Goal: Information Seeking & Learning: Learn about a topic

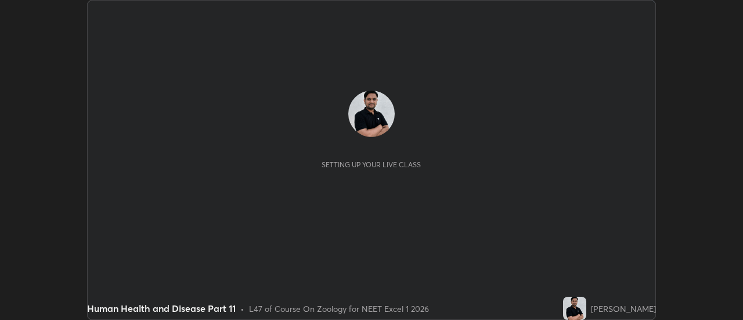
scroll to position [320, 743]
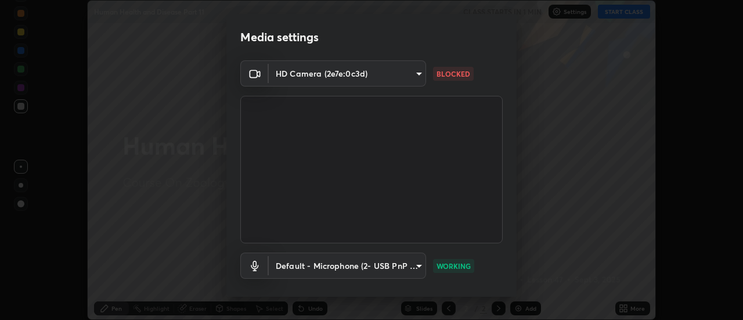
click at [370, 74] on body "Erase all Human Health and Disease Part 11 CLASS STARTS IN 1 MIN Settings START…" at bounding box center [371, 160] width 743 height 320
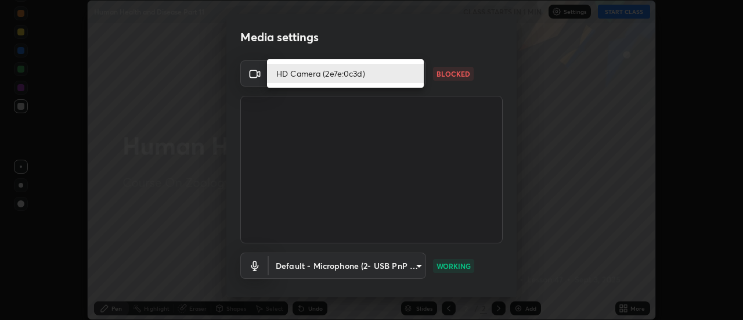
click at [322, 72] on li "HD Camera (2e7e:0c3d)" at bounding box center [345, 73] width 157 height 19
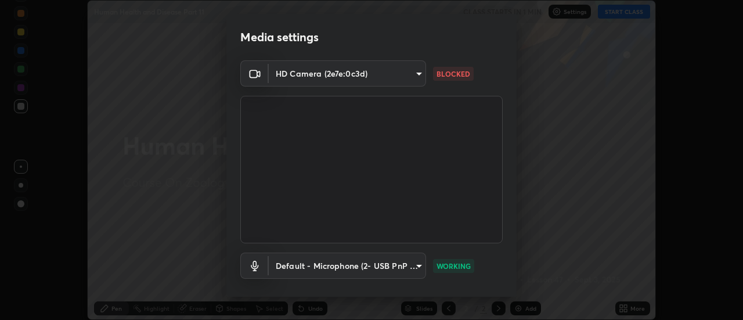
click at [414, 71] on body "Erase all Human Health and Disease Part 11 CLASS STARTS IN 1 MIN Settings START…" at bounding box center [371, 160] width 743 height 320
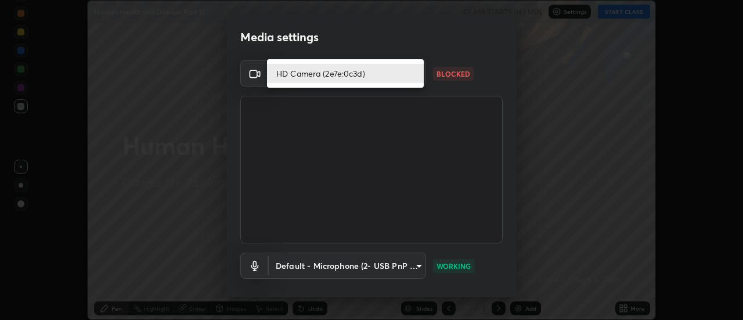
click at [349, 77] on li "HD Camera (2e7e:0c3d)" at bounding box center [345, 73] width 157 height 19
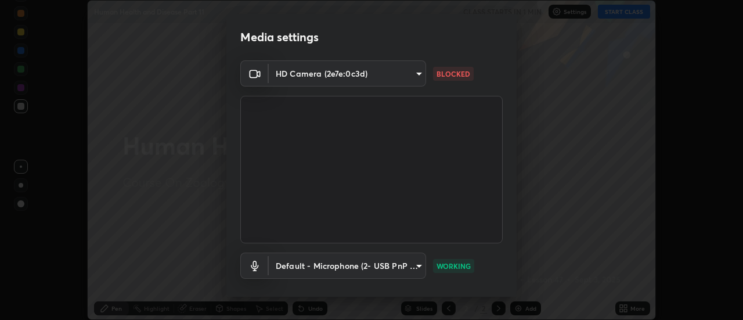
click at [447, 69] on p "BLOCKED" at bounding box center [453, 73] width 34 height 10
click at [366, 77] on body "Erase all Human Health and Disease Part 11 CLASS STARTS IN 1 MIN Settings START…" at bounding box center [371, 160] width 743 height 320
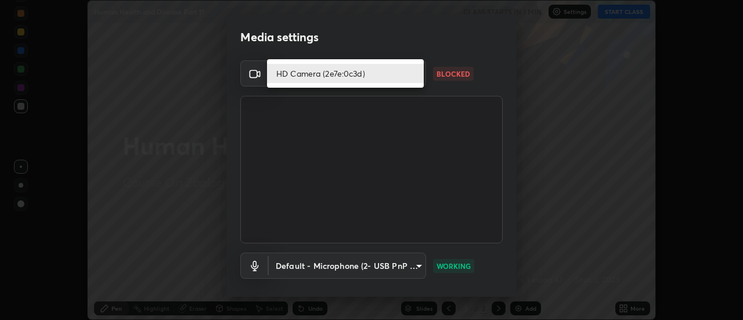
click at [319, 131] on div at bounding box center [371, 160] width 743 height 320
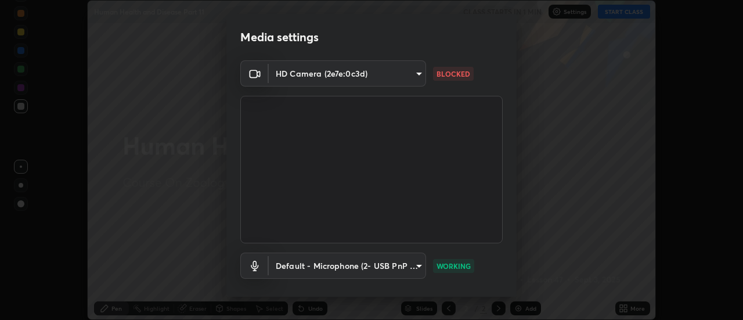
click at [325, 75] on body "Erase all Human Health and Disease Part 11 CLASS STARTS IN 1 MIN Settings START…" at bounding box center [371, 160] width 743 height 320
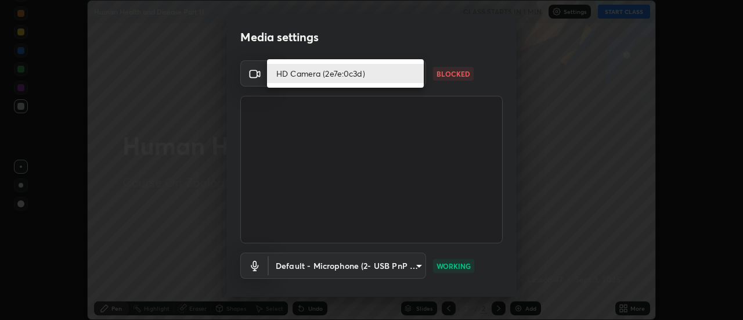
click at [344, 77] on li "HD Camera (2e7e:0c3d)" at bounding box center [345, 73] width 157 height 19
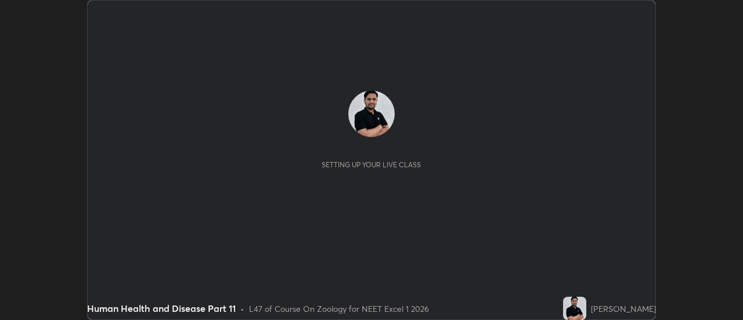
scroll to position [320, 742]
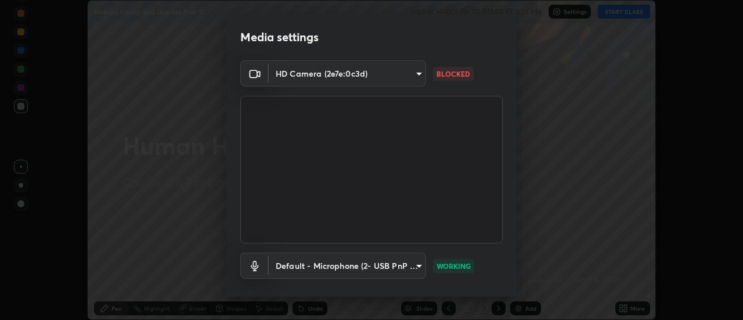
click at [405, 71] on body "Erase all Human Health and Disease Part 11 WAS SCHEDULED TO START AT 3:55 PM Se…" at bounding box center [371, 160] width 743 height 320
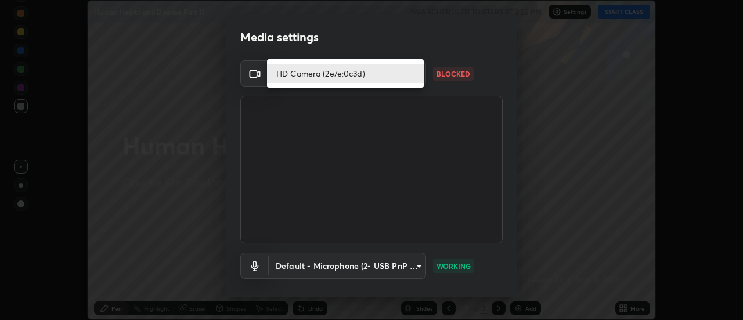
click at [334, 68] on li "HD Camera (2e7e:0c3d)" at bounding box center [345, 73] width 157 height 19
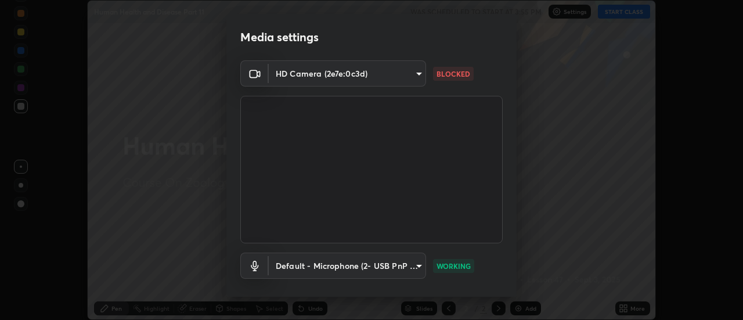
click at [393, 75] on body "Erase all Human Health and Disease Part 11 WAS SCHEDULED TO START AT 3:55 PM Se…" at bounding box center [371, 160] width 743 height 320
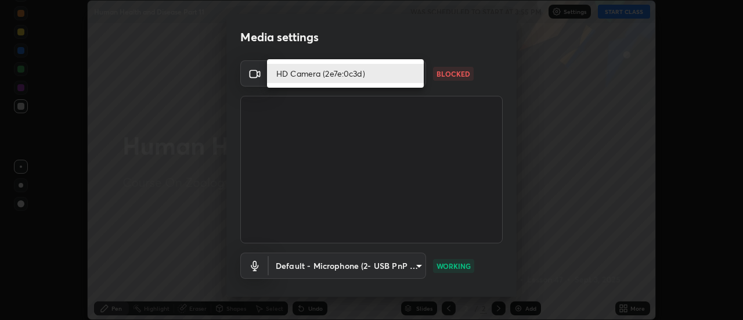
click at [355, 71] on li "HD Camera (2e7e:0c3d)" at bounding box center [345, 73] width 157 height 19
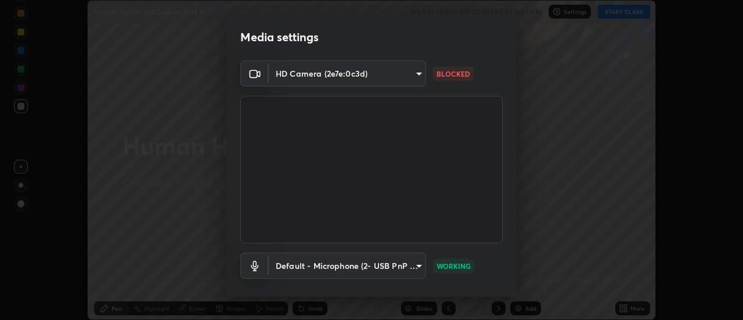
click at [378, 71] on body "Erase all Human Health and Disease Part 11 WAS SCHEDULED TO START AT 3:55 PM Se…" at bounding box center [371, 160] width 743 height 320
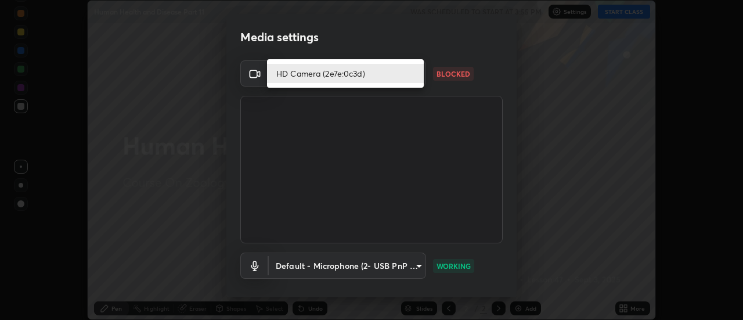
click at [367, 74] on li "HD Camera (2e7e:0c3d)" at bounding box center [345, 73] width 157 height 19
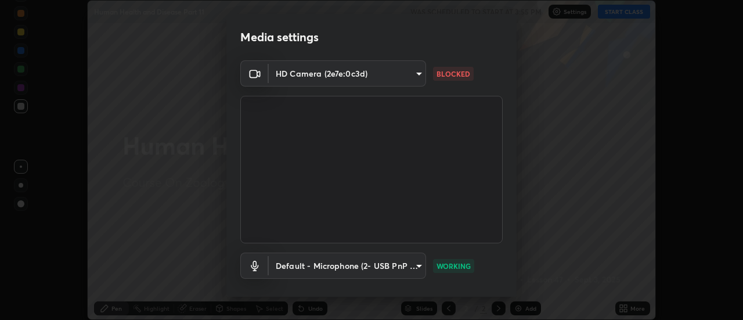
click at [438, 74] on p "BLOCKED" at bounding box center [453, 73] width 34 height 10
click at [442, 74] on p "BLOCKED" at bounding box center [453, 73] width 34 height 10
click at [443, 74] on p "BLOCKED" at bounding box center [453, 73] width 34 height 10
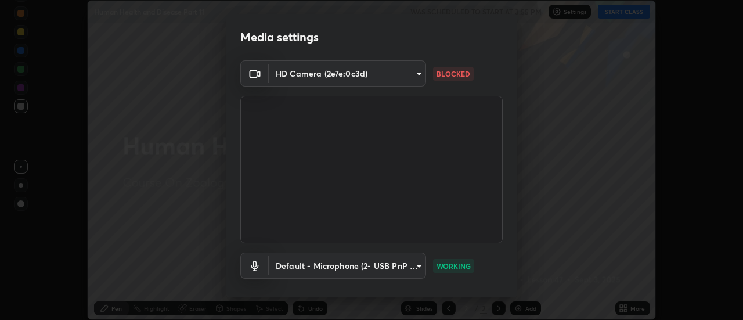
click at [443, 74] on p "BLOCKED" at bounding box center [453, 73] width 34 height 10
click at [439, 73] on p "BLOCKED" at bounding box center [453, 73] width 34 height 10
click at [393, 74] on body "Erase all Human Health and Disease Part 11 WAS SCHEDULED TO START AT 3:55 PM Se…" at bounding box center [371, 160] width 743 height 320
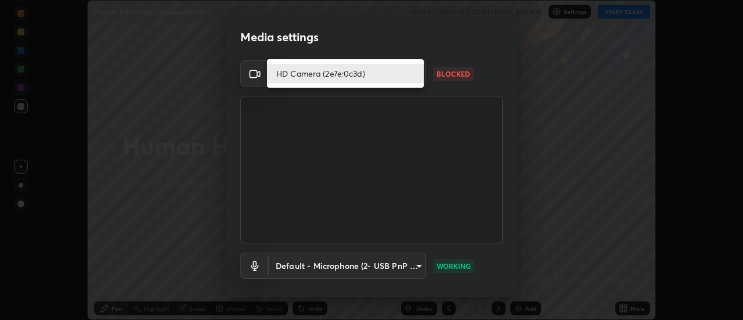
click at [361, 77] on li "HD Camera (2e7e:0c3d)" at bounding box center [345, 73] width 157 height 19
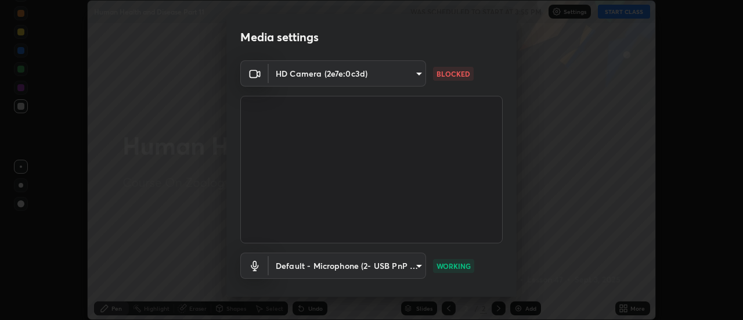
click at [415, 75] on body "Erase all Human Health and Disease Part 11 WAS SCHEDULED TO START AT 3:55 PM Se…" at bounding box center [371, 160] width 743 height 320
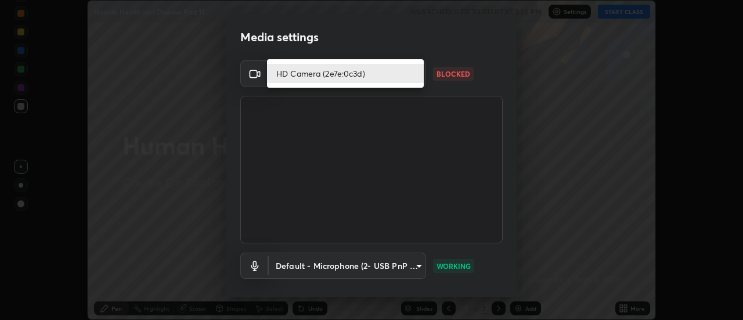
click at [366, 73] on li "HD Camera (2e7e:0c3d)" at bounding box center [345, 73] width 157 height 19
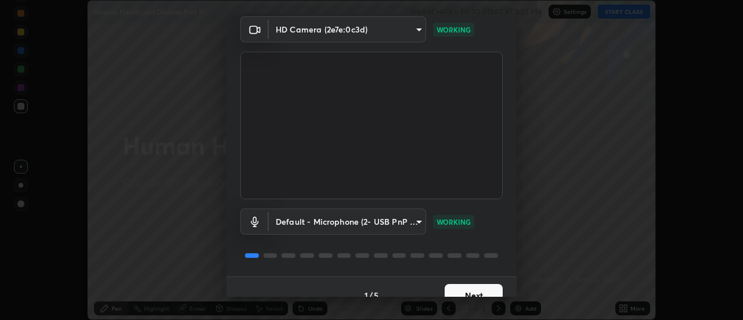
scroll to position [61, 0]
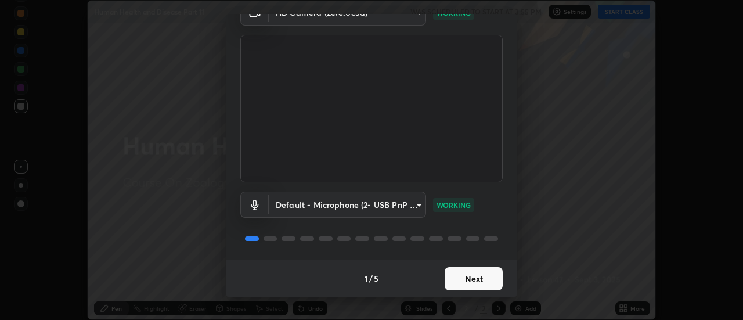
click at [445, 270] on button "Next" at bounding box center [473, 278] width 58 height 23
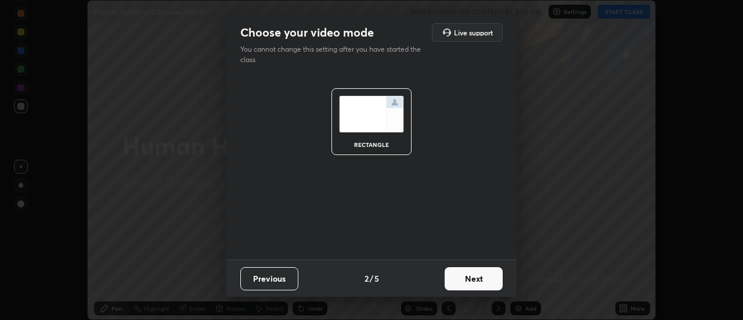
click at [455, 280] on button "Next" at bounding box center [473, 278] width 58 height 23
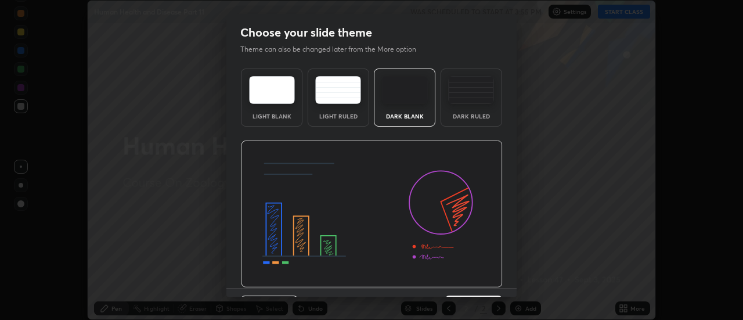
scroll to position [28, 0]
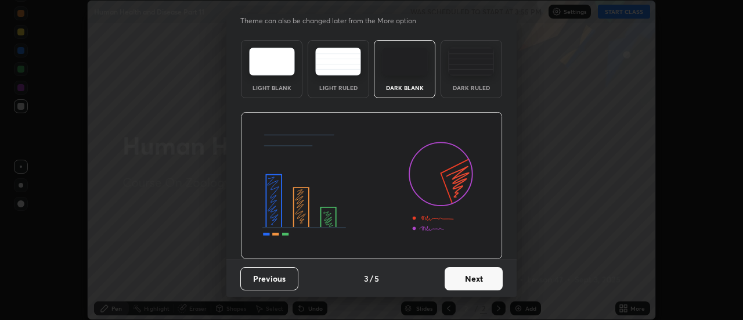
click at [290, 283] on button "Previous" at bounding box center [269, 278] width 58 height 23
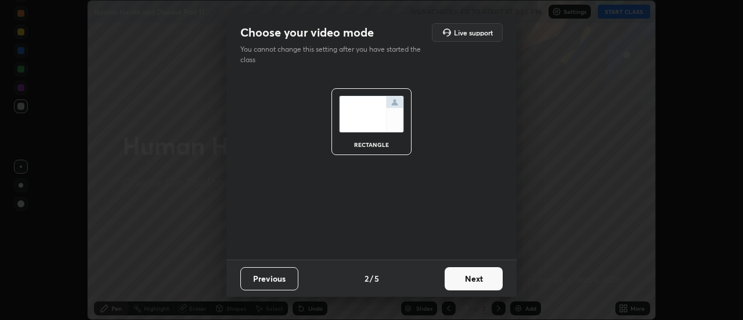
click at [280, 277] on button "Previous" at bounding box center [269, 278] width 58 height 23
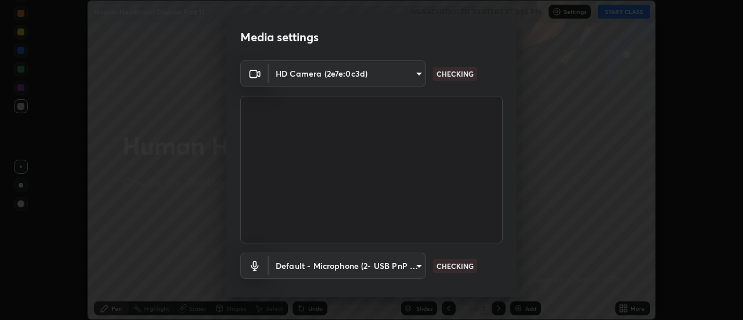
scroll to position [61, 0]
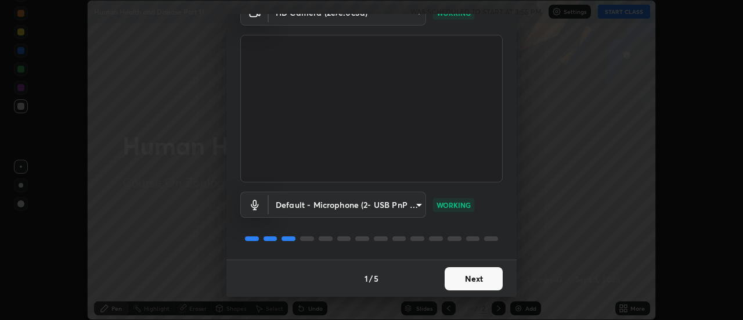
click at [486, 281] on button "Next" at bounding box center [473, 278] width 58 height 23
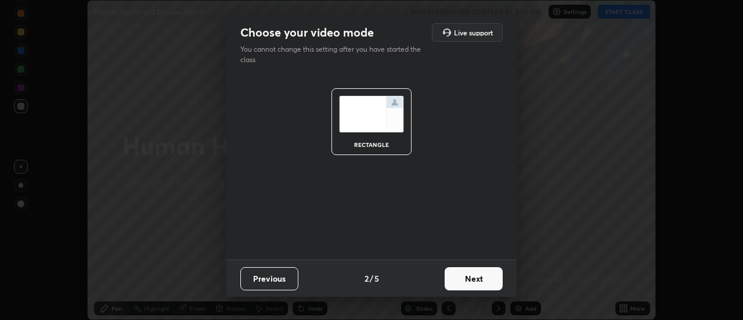
scroll to position [0, 0]
click at [487, 280] on button "Next" at bounding box center [473, 278] width 58 height 23
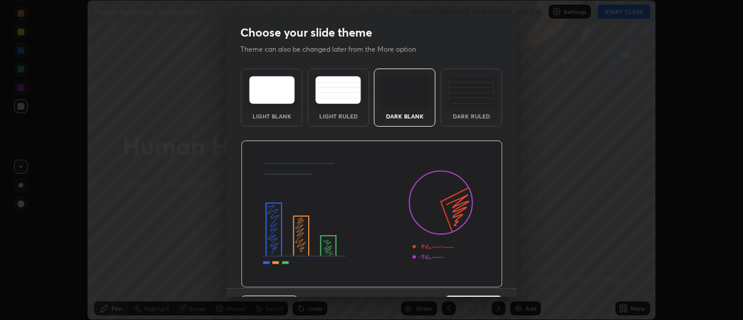
click at [487, 280] on img at bounding box center [372, 213] width 262 height 147
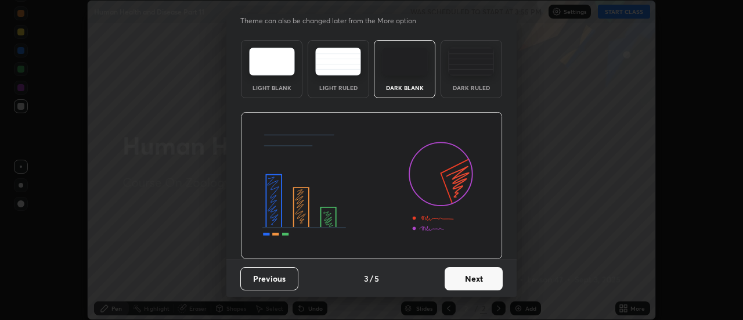
click at [464, 276] on button "Next" at bounding box center [473, 278] width 58 height 23
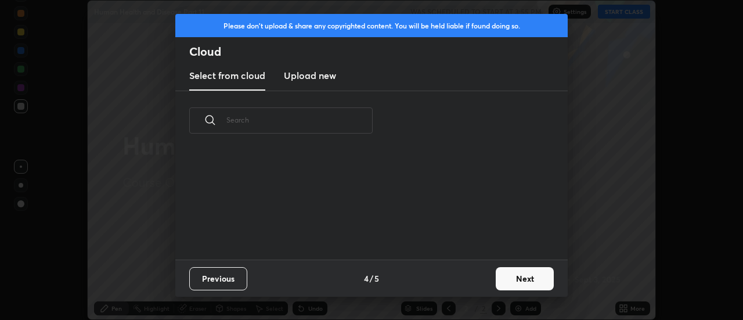
scroll to position [109, 373]
click at [534, 277] on button "Next" at bounding box center [525, 278] width 58 height 23
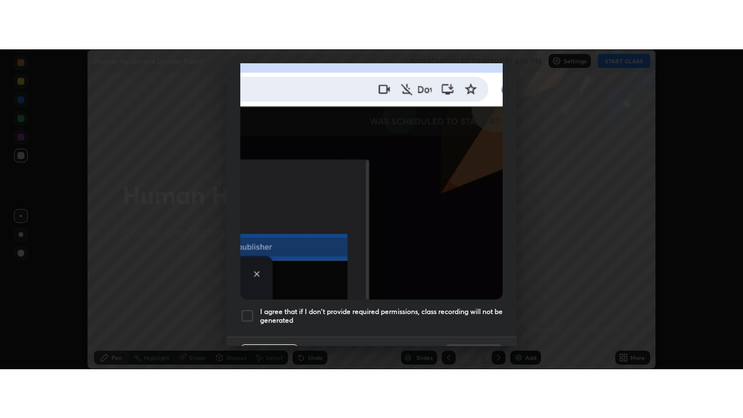
scroll to position [298, 0]
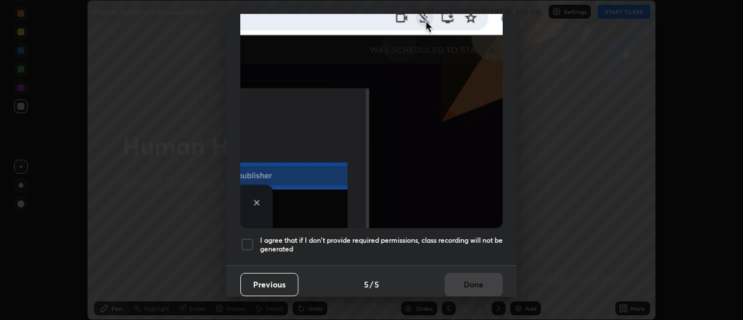
click at [449, 237] on h5 "I agree that if I don't provide required permissions, class recording will not …" at bounding box center [381, 245] width 243 height 18
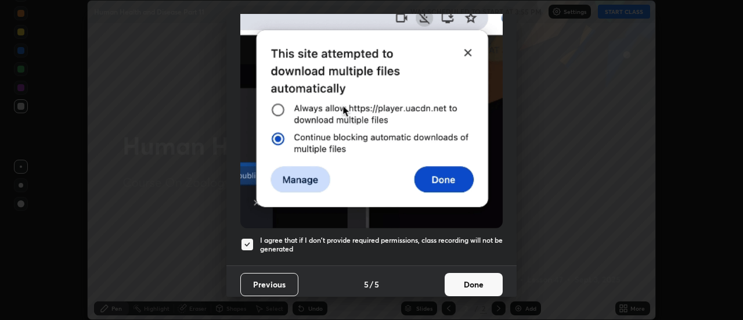
click at [490, 278] on button "Done" at bounding box center [473, 284] width 58 height 23
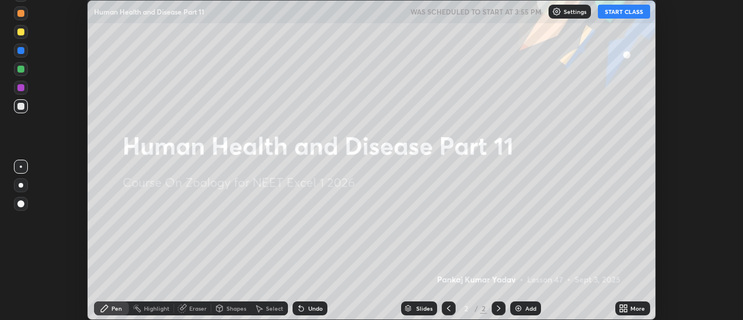
click at [617, 13] on button "START CLASS" at bounding box center [624, 12] width 52 height 14
click at [624, 309] on icon at bounding box center [625, 310] width 3 height 3
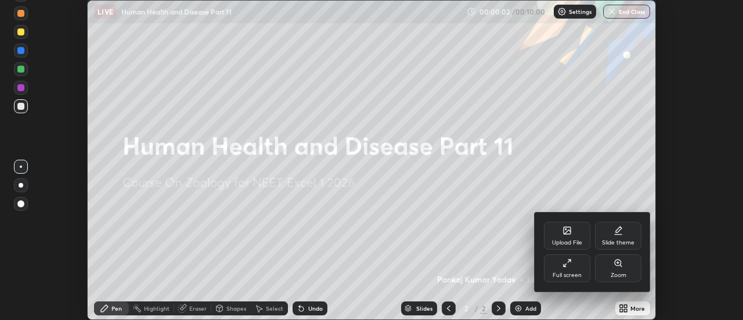
click at [565, 265] on icon at bounding box center [564, 264] width 3 height 3
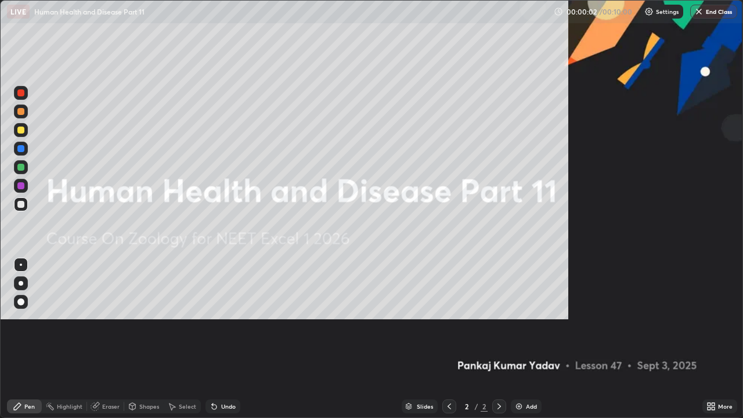
scroll to position [418, 743]
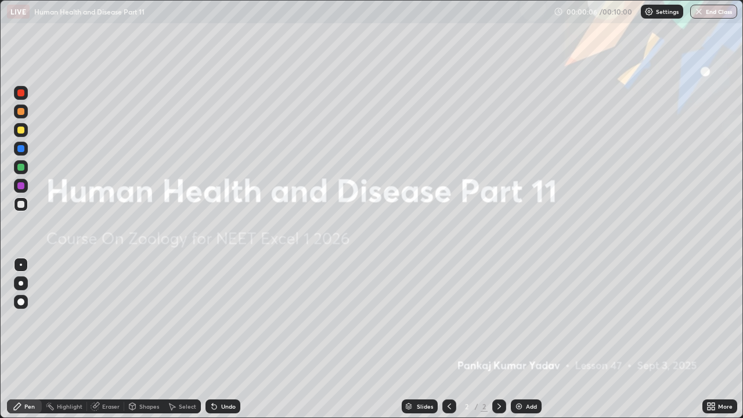
click at [514, 319] on img at bounding box center [518, 406] width 9 height 9
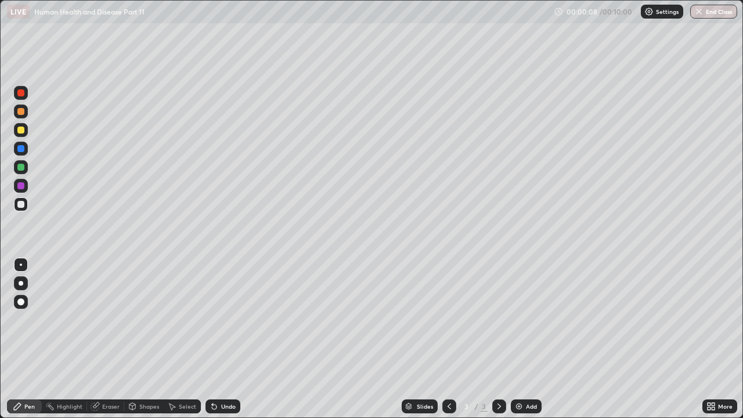
click at [22, 92] on div at bounding box center [20, 92] width 7 height 7
click at [23, 95] on div at bounding box center [20, 92] width 7 height 7
click at [23, 112] on div at bounding box center [20, 111] width 7 height 7
click at [21, 284] on div at bounding box center [21, 283] width 5 height 5
click at [110, 319] on div "Eraser" at bounding box center [110, 406] width 17 height 6
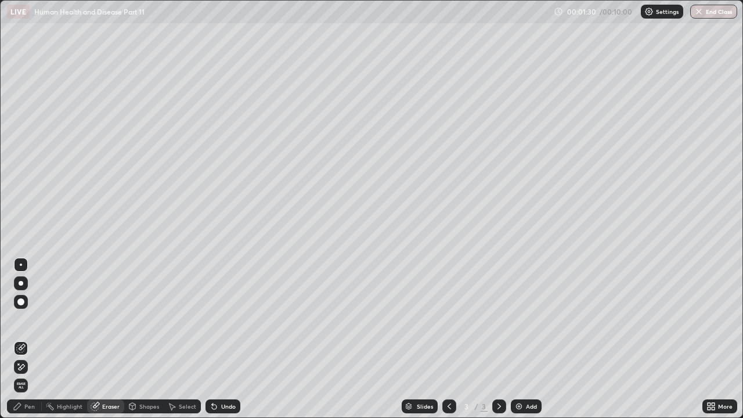
click at [33, 319] on div "Pen" at bounding box center [29, 406] width 10 height 6
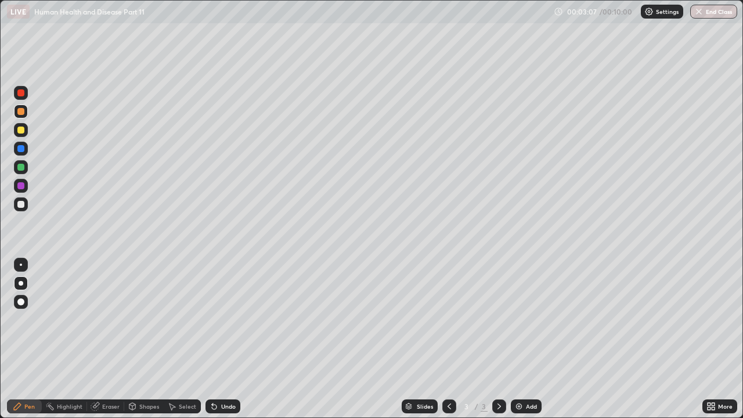
click at [21, 91] on div at bounding box center [20, 92] width 7 height 7
click at [22, 114] on div at bounding box center [20, 111] width 7 height 7
click at [225, 319] on div "Undo" at bounding box center [228, 406] width 15 height 6
click at [229, 319] on div "Undo" at bounding box center [222, 406] width 35 height 14
click at [230, 319] on div "Undo" at bounding box center [228, 406] width 15 height 6
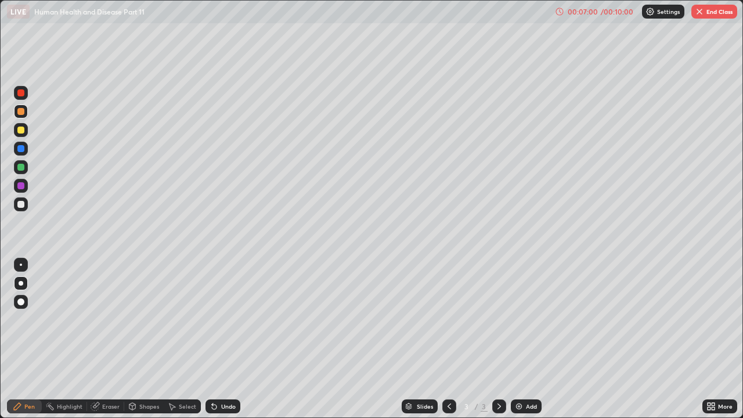
click at [711, 13] on button "End Class" at bounding box center [714, 12] width 46 height 14
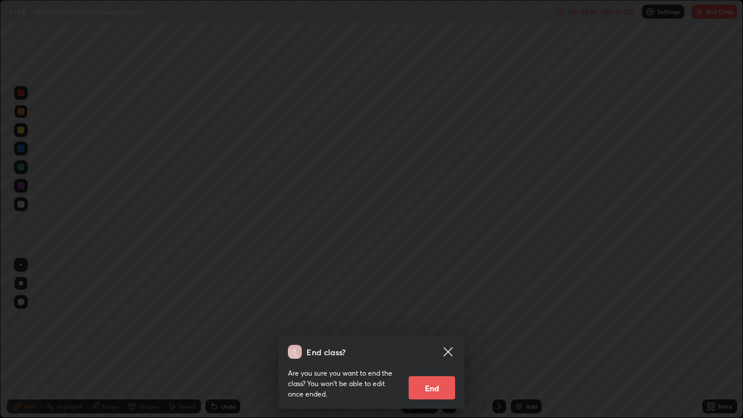
click at [432, 319] on button "End" at bounding box center [432, 387] width 46 height 23
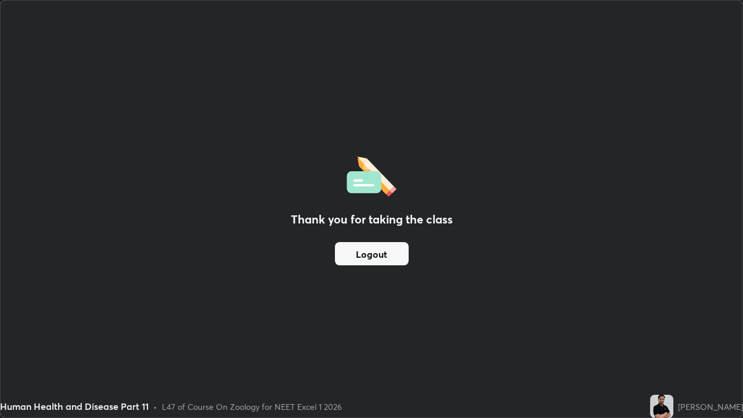
click at [529, 199] on div "Thank you for taking the class Logout" at bounding box center [372, 209] width 742 height 417
